Goal: Task Accomplishment & Management: Complete application form

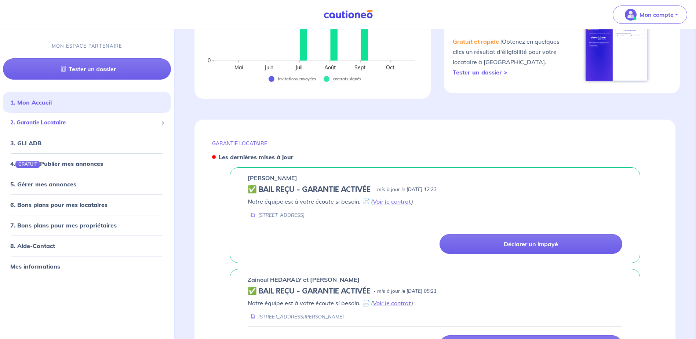
click at [46, 123] on span "2. Garantie Locataire" at bounding box center [84, 123] width 148 height 8
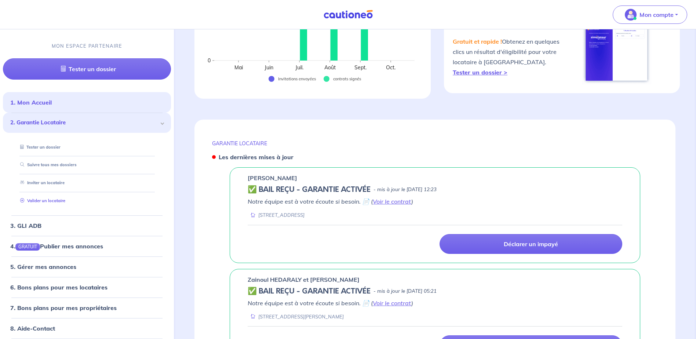
click at [46, 202] on link "Valider un locataire" at bounding box center [41, 200] width 48 height 5
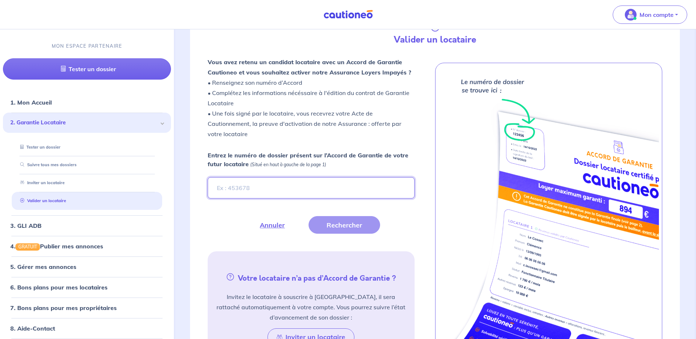
click at [257, 191] on input "Entrez le numéro de dossier présent sur l’Accord de Garantie de votre futur loc…" at bounding box center [311, 187] width 207 height 21
type input "a"
type input "AQaQiw"
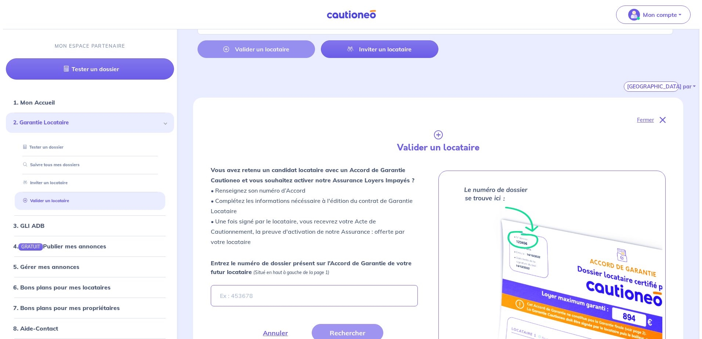
scroll to position [147, 0]
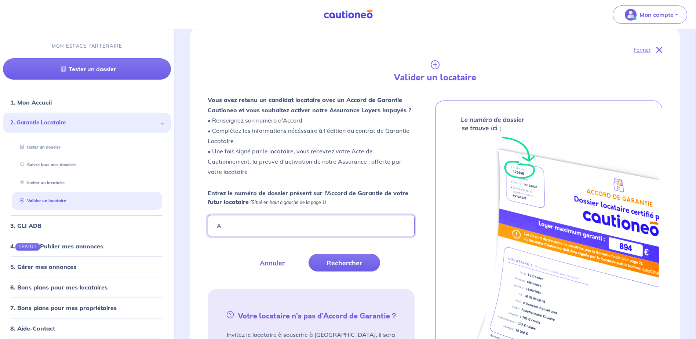
click at [228, 226] on input "A" at bounding box center [311, 225] width 207 height 21
drag, startPoint x: 233, startPoint y: 226, endPoint x: 241, endPoint y: 227, distance: 7.7
click at [233, 226] on input "AQaQiw" at bounding box center [311, 225] width 207 height 21
type input "AQaOiw"
click at [338, 260] on button "Rechercher" at bounding box center [345, 263] width 72 height 18
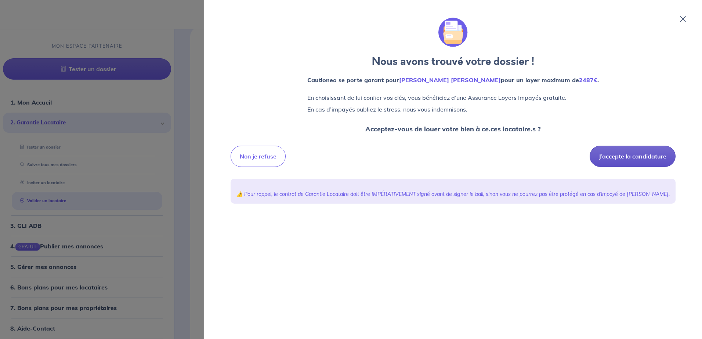
click at [633, 157] on button "J’accepte la candidature" at bounding box center [632, 156] width 86 height 21
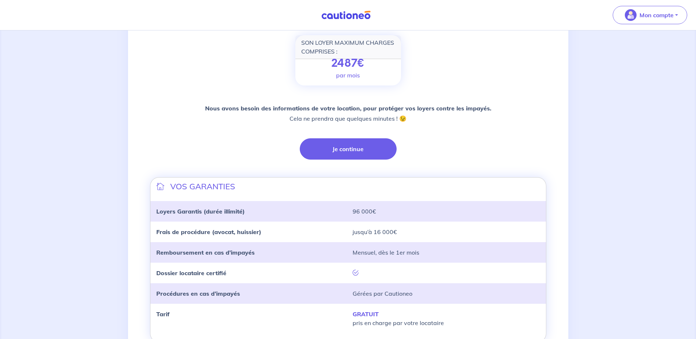
scroll to position [110, 0]
